Goal: Check status: Check status

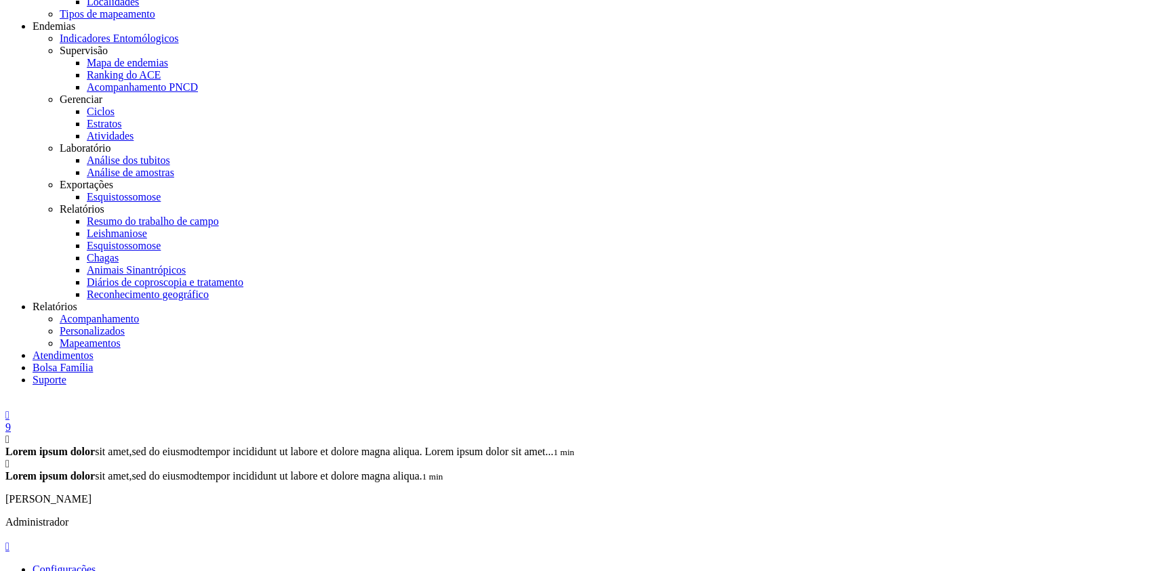
scroll to position [369, 0]
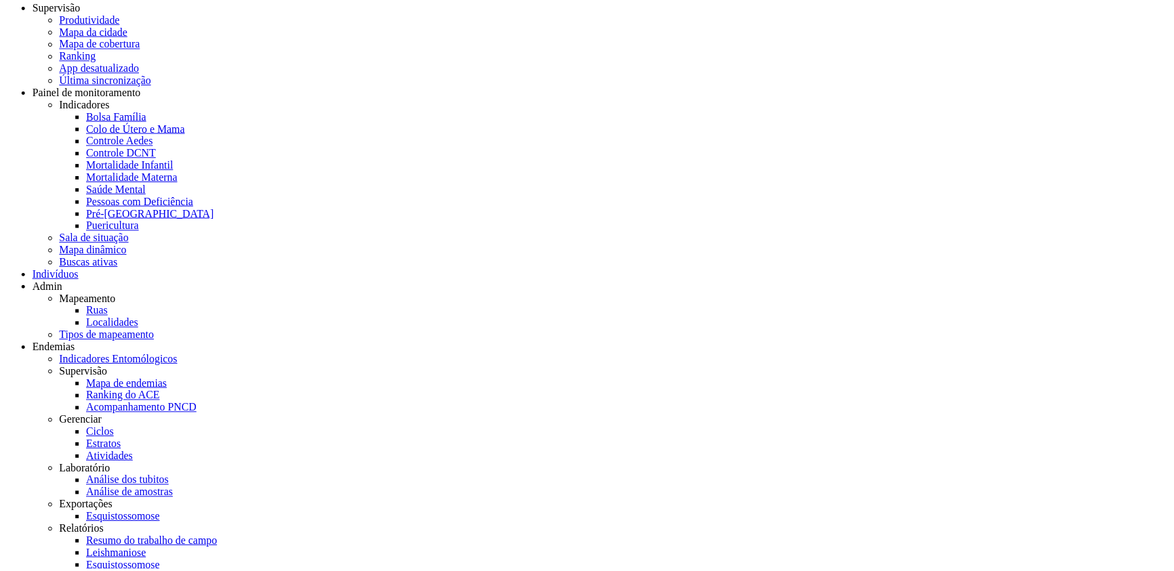
scroll to position [41, 0]
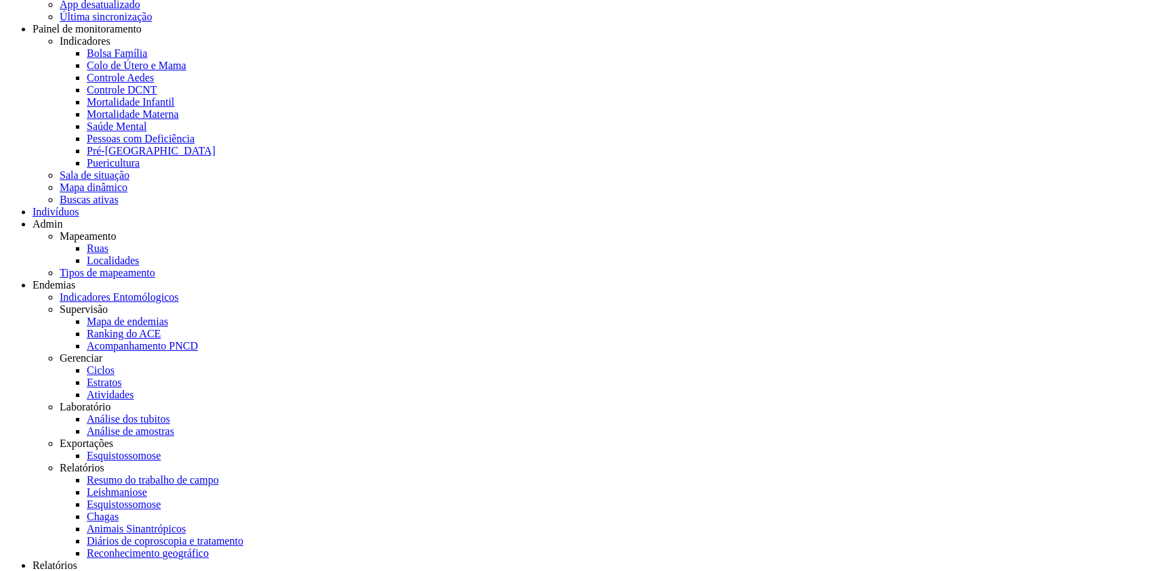
scroll to position [222, 0]
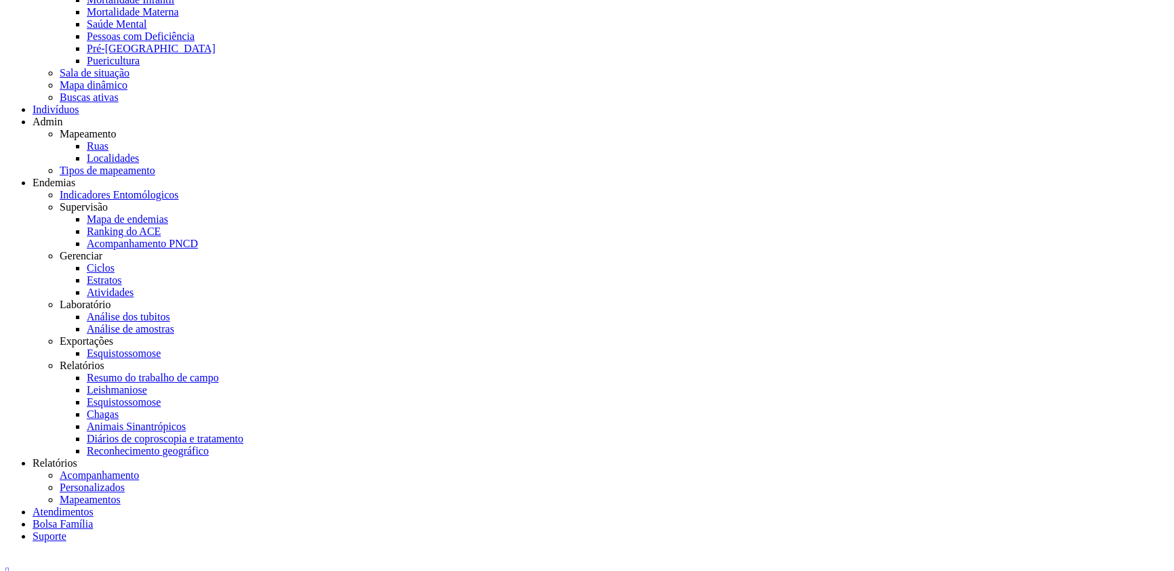
scroll to position [222, 0]
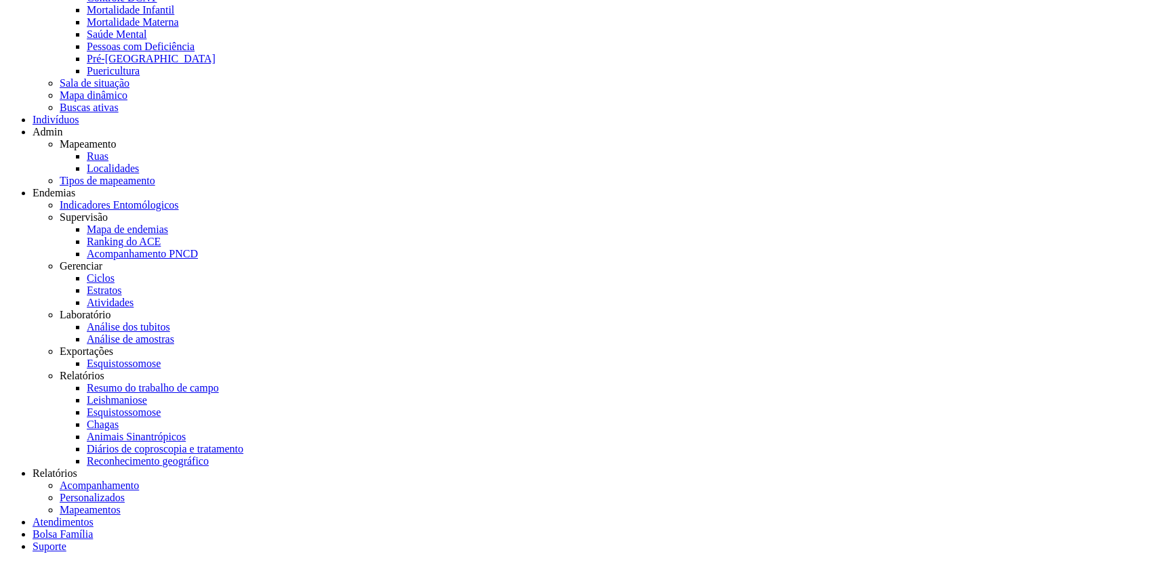
scroll to position [0, 0]
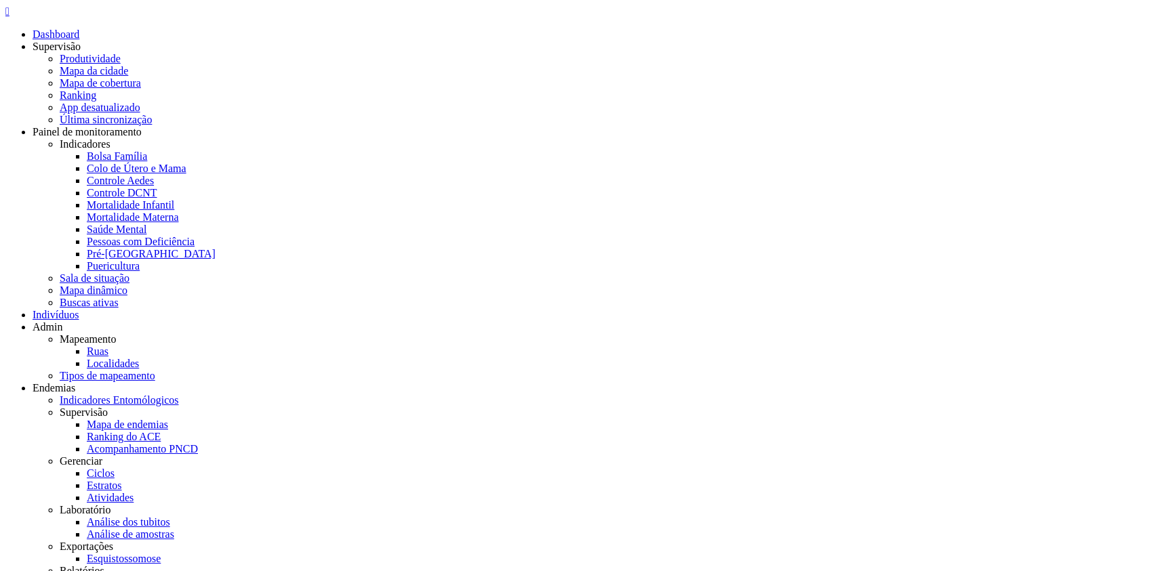
drag, startPoint x: 1095, startPoint y: 127, endPoint x: 1144, endPoint y: 127, distance: 49.5
